Goal: Task Accomplishment & Management: Use online tool/utility

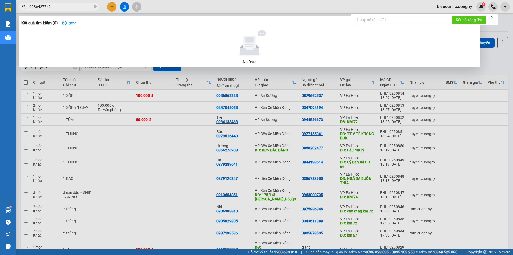
click at [67, 7] on input "0986427740" at bounding box center [60, 7] width 63 height 6
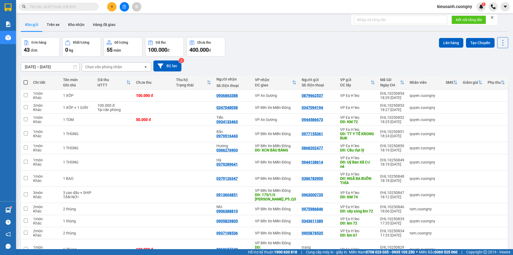
paste input "0364049579"
type input "0364049579"
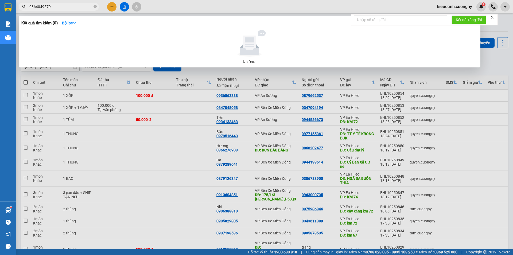
drag, startPoint x: 67, startPoint y: 5, endPoint x: 23, endPoint y: 13, distance: 44.8
click at [23, 11] on div "Kết quả tìm kiếm ( 0 ) Bộ lọc No Data 0364049579" at bounding box center [52, 6] width 104 height 9
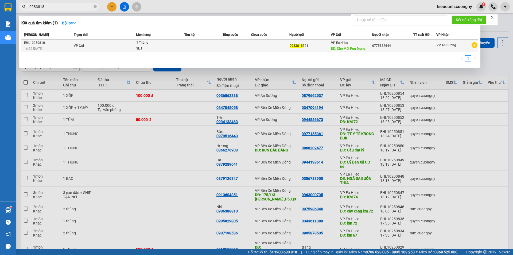
type input "0983818"
click at [324, 46] on div "0983818 321" at bounding box center [310, 46] width 41 height 6
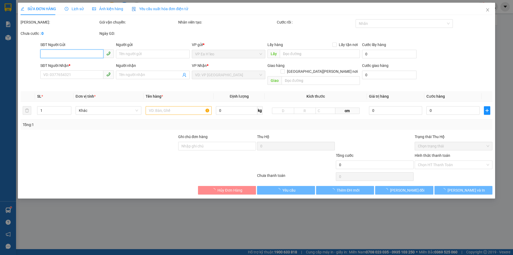
type input "0983818321"
type input "Chợ Mới Pon Drang"
type input "0775882644"
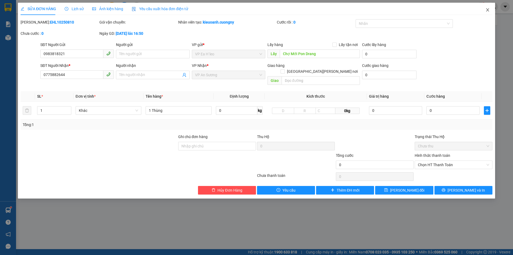
click at [487, 9] on icon "close" at bounding box center [488, 10] width 4 height 4
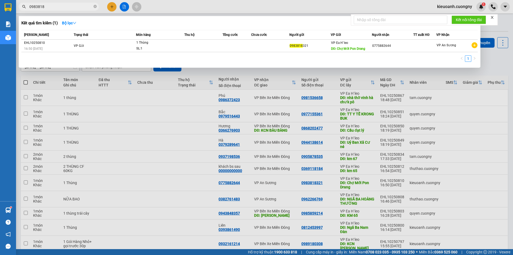
click at [72, 6] on input "0983818" at bounding box center [60, 7] width 63 height 6
paste input "62266769"
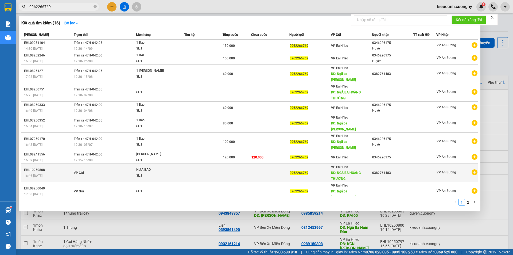
type input "0962266769"
click at [366, 164] on div "VP Ea H`leo DĐ: NGÃ BA HOÀNG THƯỜNG" at bounding box center [351, 173] width 41 height 18
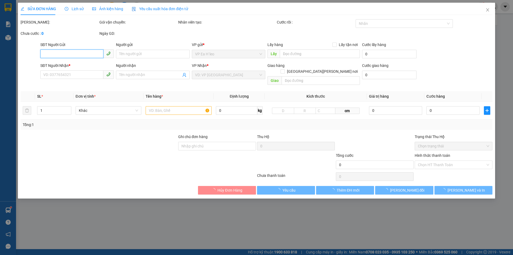
type input "0962266769"
type input "NGÃ BA HOÀNG THƯỜNG"
type input "0382761483"
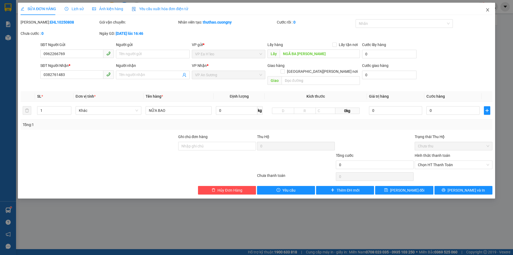
click at [488, 8] on span "Close" at bounding box center [487, 10] width 15 height 15
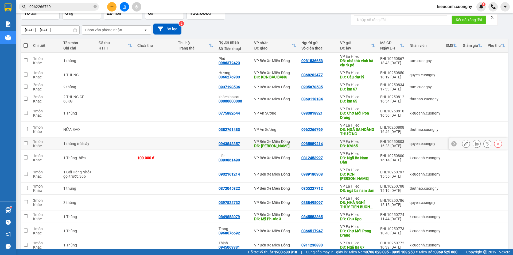
scroll to position [36, 0]
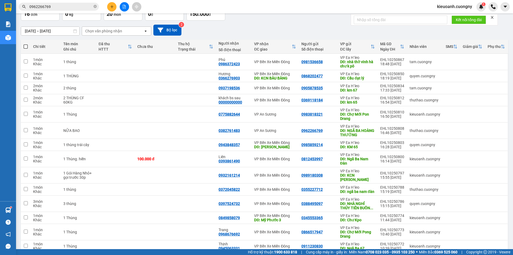
click at [324, 29] on div "09/10/2025 – 11/10/2025 Press the down arrow key to interact with the calendar …" at bounding box center [265, 30] width 488 height 11
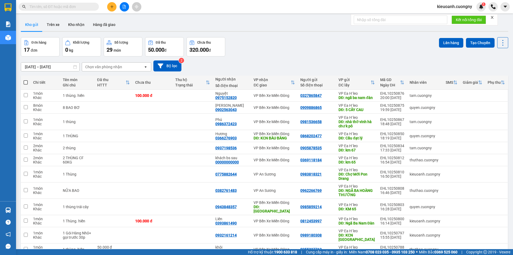
click at [69, 6] on input "text" at bounding box center [60, 7] width 63 height 6
paste input "0325946204"
type input "0325946204"
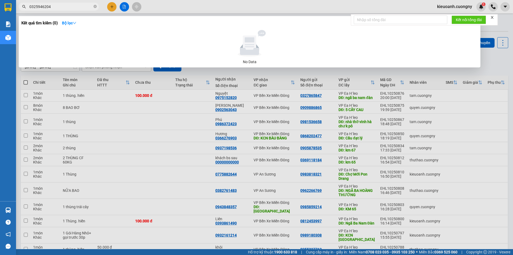
drag, startPoint x: 56, startPoint y: 7, endPoint x: 24, endPoint y: 11, distance: 32.1
click at [24, 11] on div "Kết quả tìm kiếm ( 0 ) Bộ lọc No Data 0325946204" at bounding box center [52, 6] width 104 height 9
